Goal: Download file/media

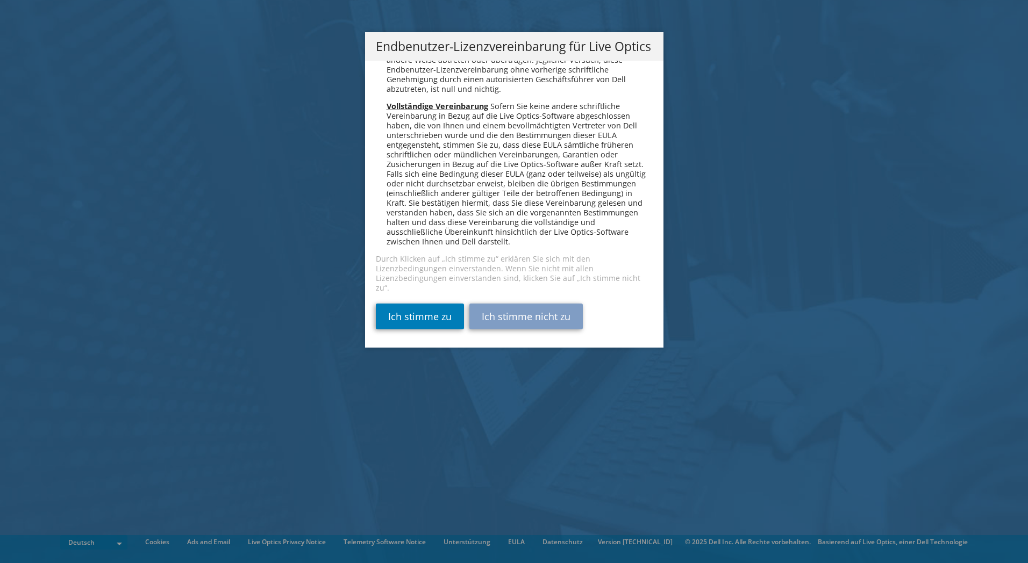
scroll to position [5283, 0]
click at [423, 312] on link "Ich stimme zu" at bounding box center [420, 317] width 88 height 26
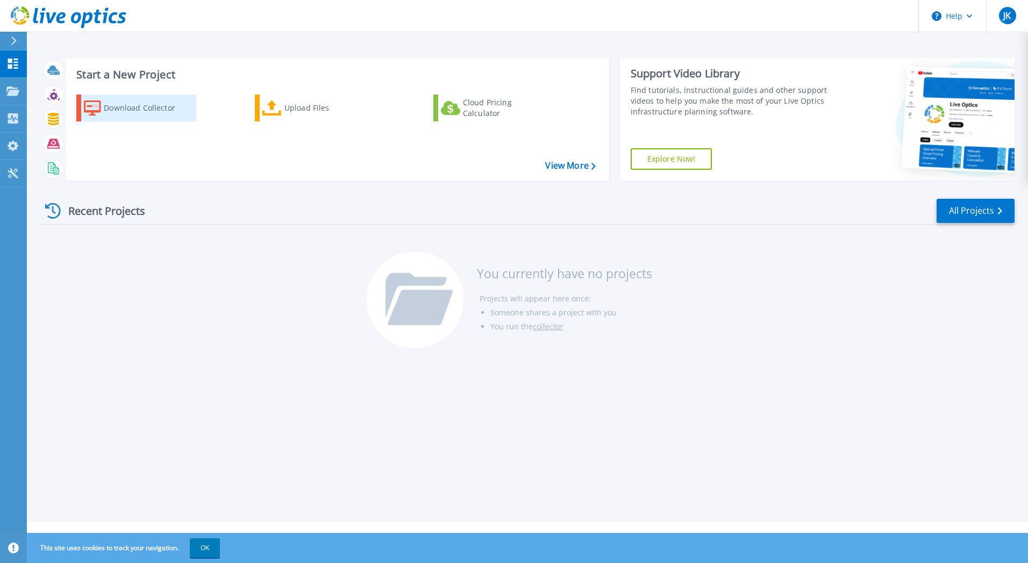
click at [161, 104] on div "Download Collector" at bounding box center [147, 107] width 86 height 21
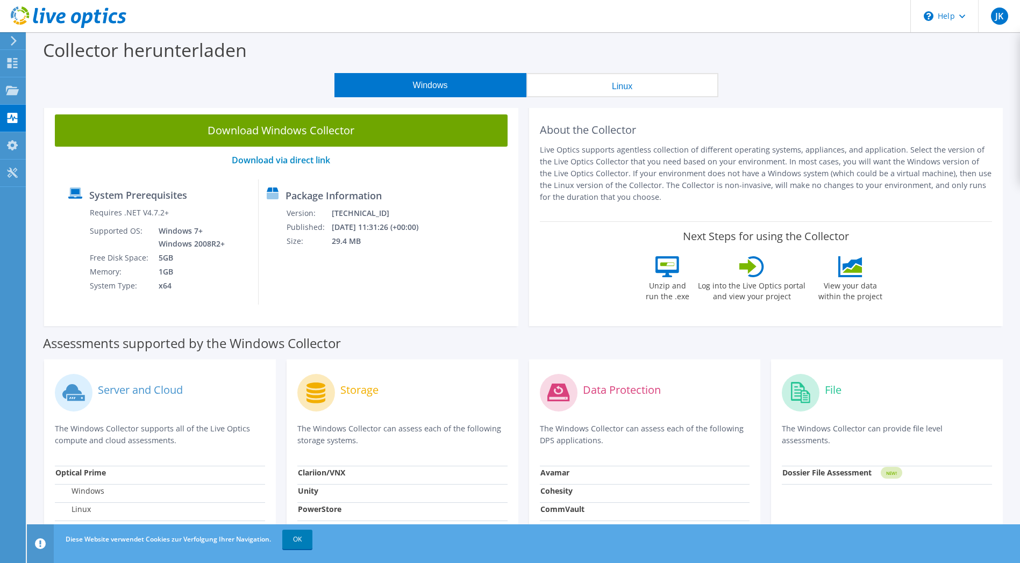
click at [334, 131] on link "Download Windows Collector" at bounding box center [281, 130] width 453 height 32
